Goal: Navigation & Orientation: Find specific page/section

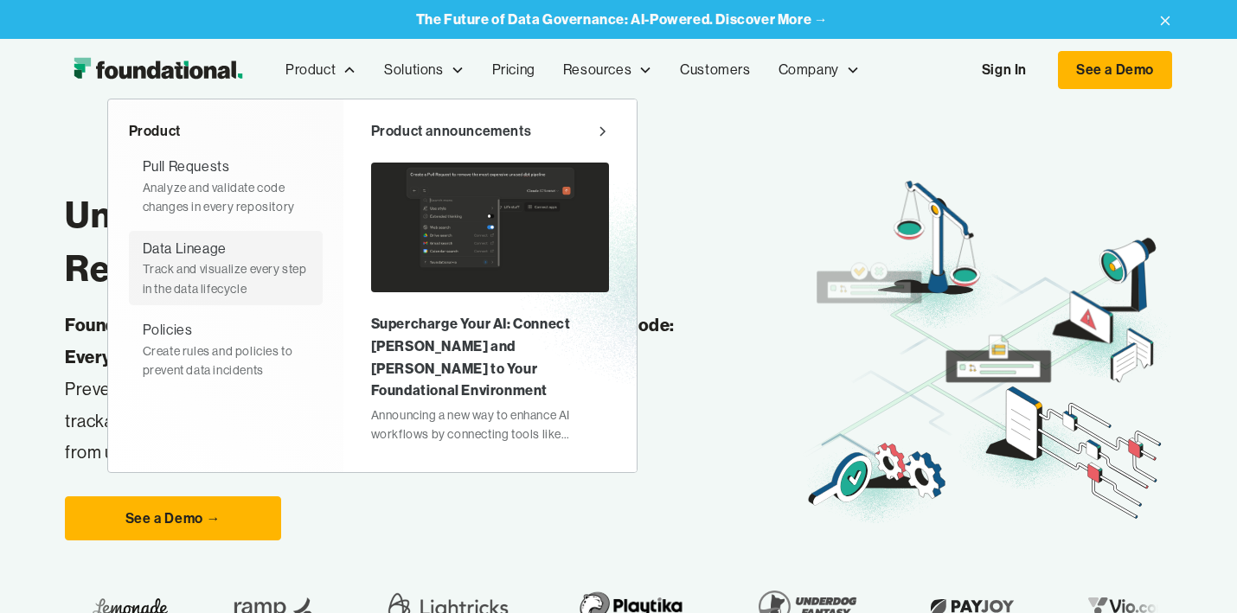
click at [171, 254] on div "Data Lineage" at bounding box center [185, 249] width 84 height 22
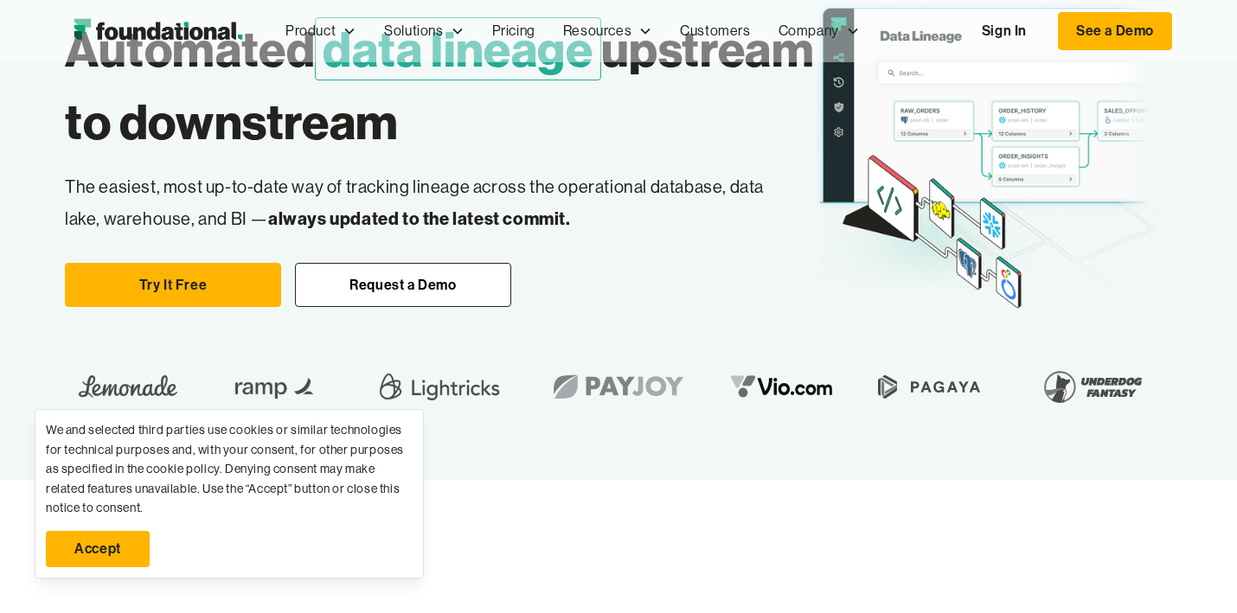
scroll to position [182, 0]
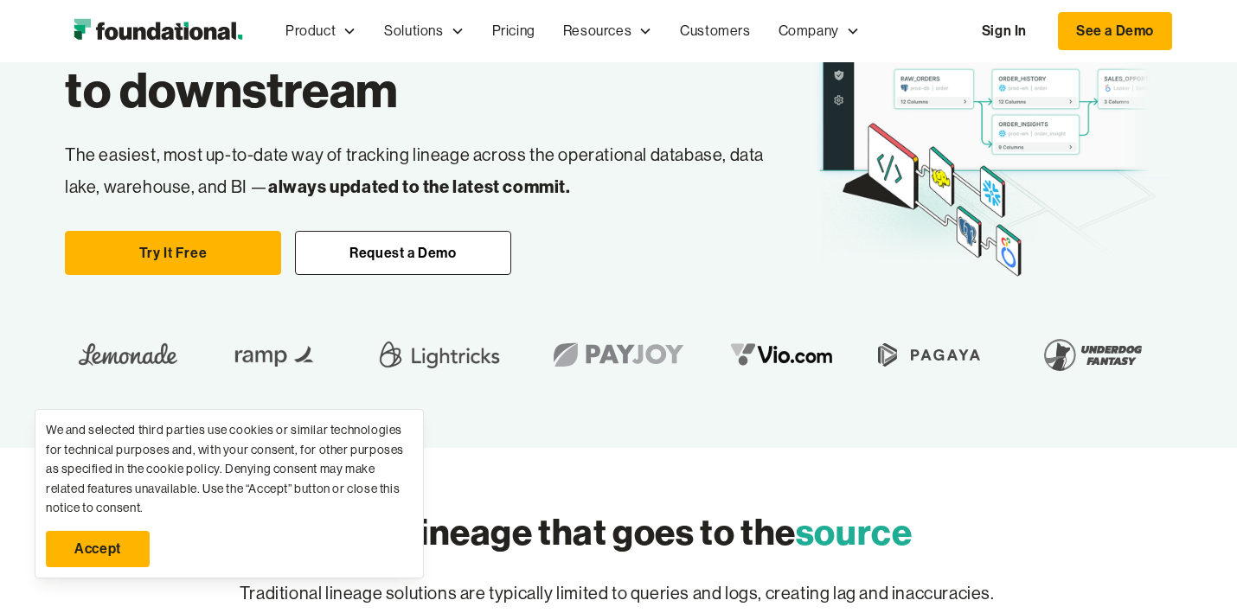
click at [116, 541] on link "Accept" at bounding box center [98, 549] width 104 height 36
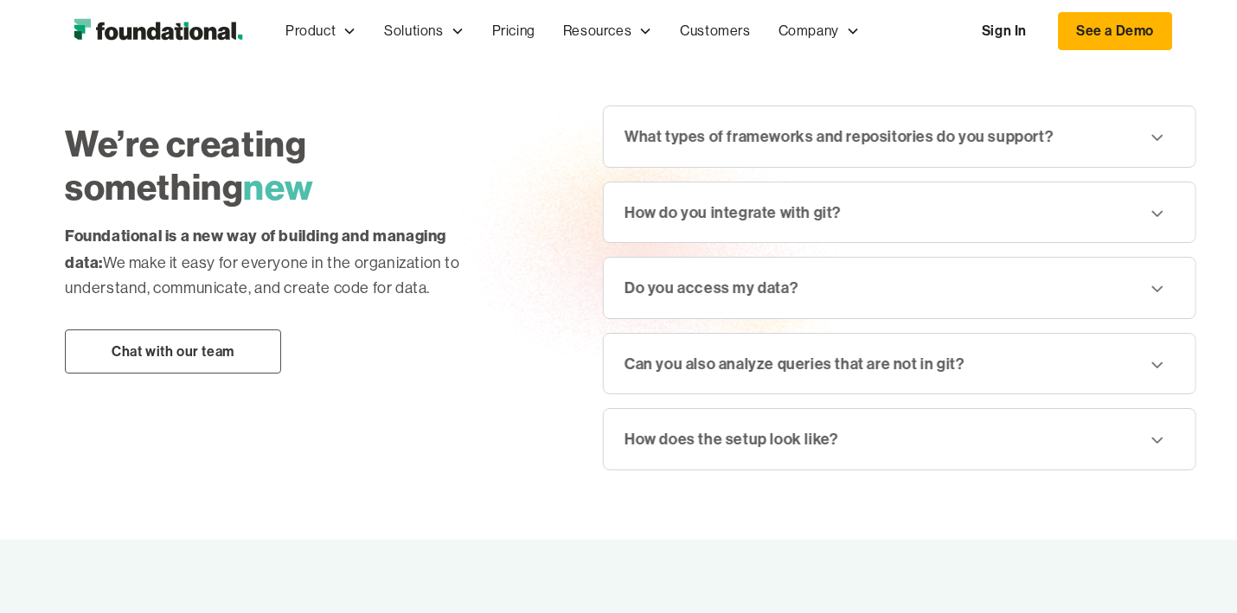
scroll to position [2204, 0]
